Goal: Browse casually

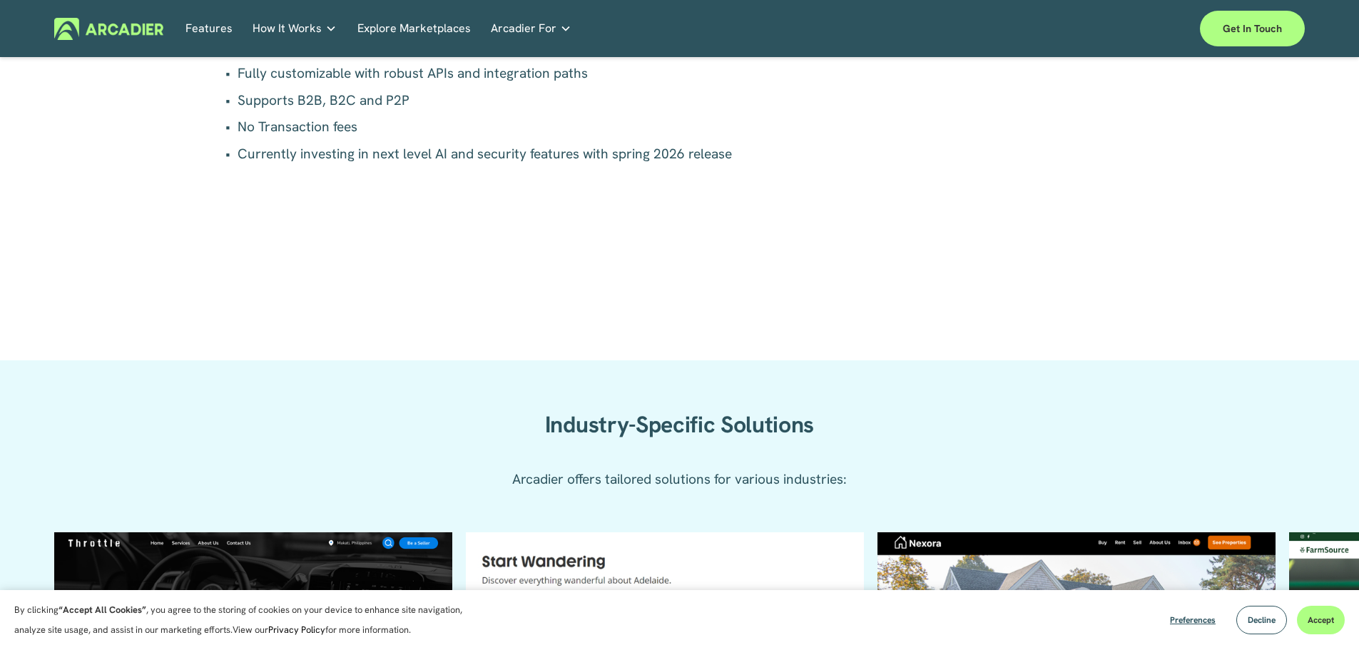
drag, startPoint x: 0, startPoint y: 0, endPoint x: 1303, endPoint y: 604, distance: 1436.0
click at [1334, 619] on iframe "Chat Widget" at bounding box center [1323, 616] width 71 height 68
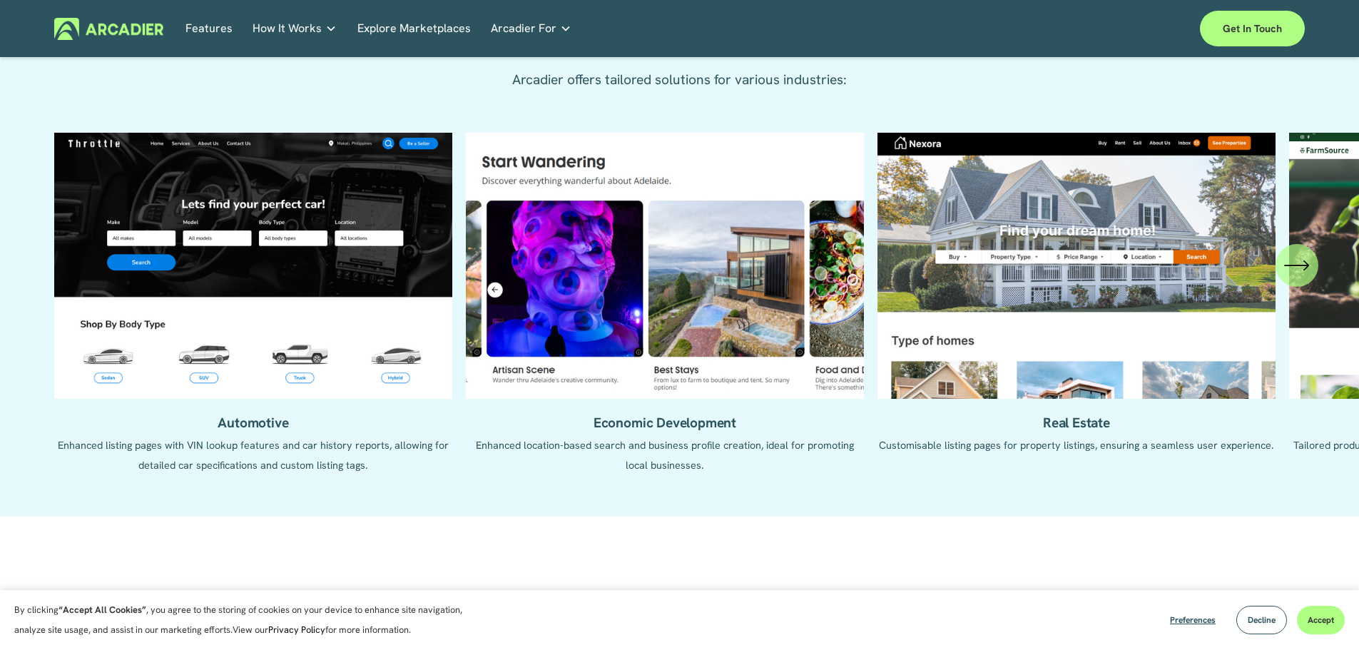
scroll to position [1570, 0]
